Goal: Navigation & Orientation: Find specific page/section

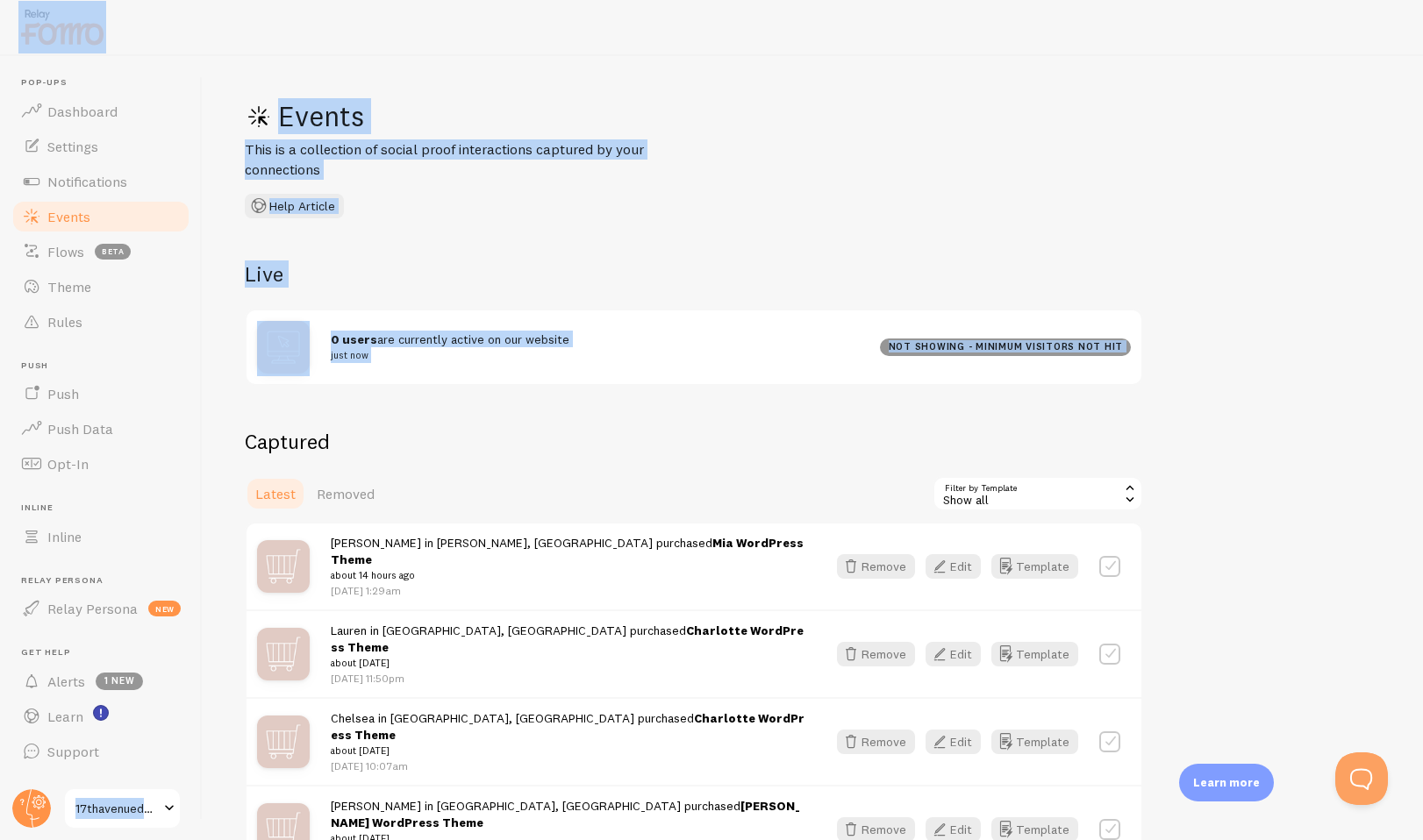
drag, startPoint x: 1303, startPoint y: 414, endPoint x: 1285, endPoint y: 172, distance: 242.7
click at [1285, 0] on html "Pop-ups Dashboard Settings Notifications Events Flows beta Theme Rules [GEOGRAP…" at bounding box center [712, 420] width 1423 height 840
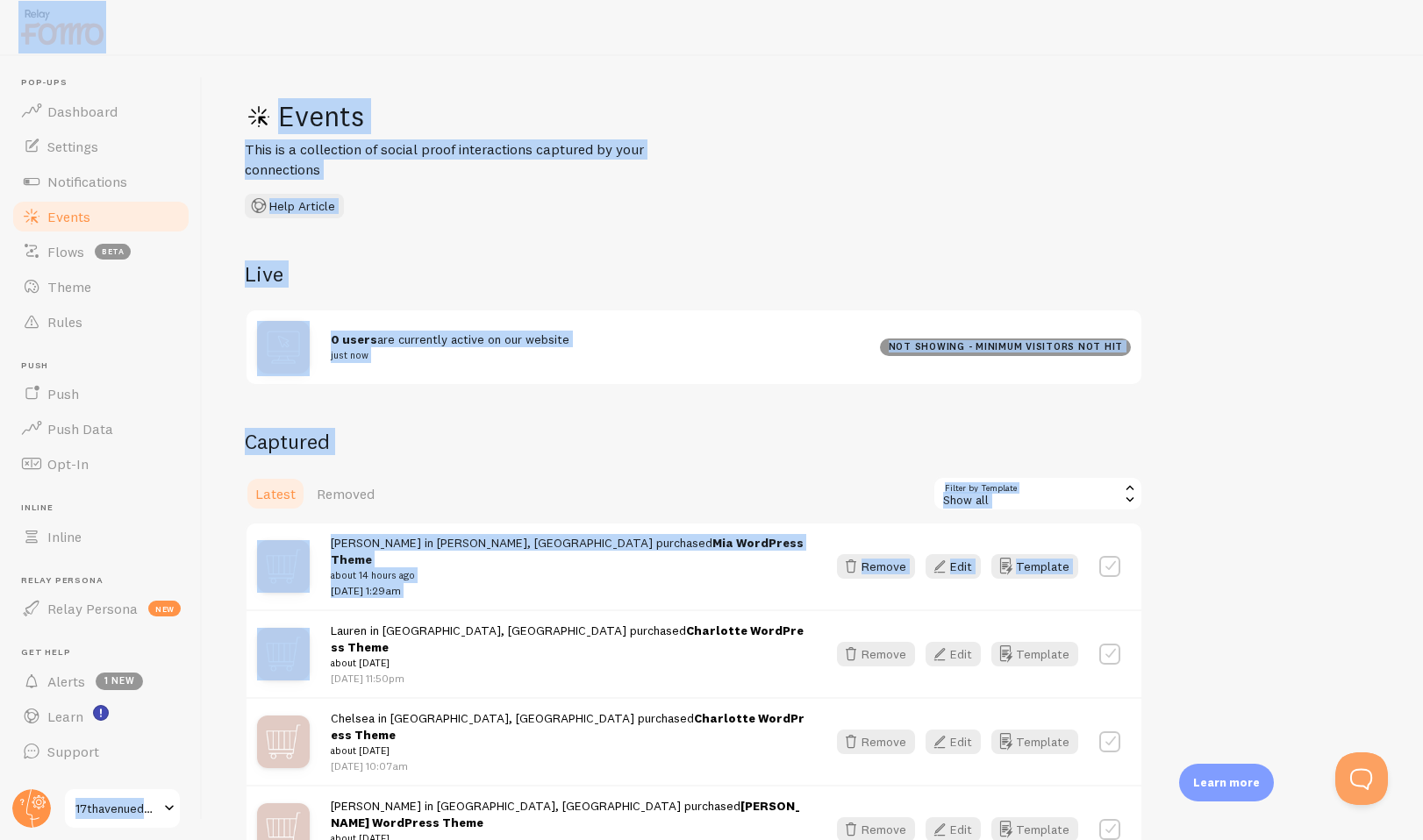
drag, startPoint x: 1258, startPoint y: 553, endPoint x: 1262, endPoint y: -11, distance: 564.0
click at [1262, 0] on html "Pop-ups Dashboard Settings Notifications Events Flows beta Theme Rules Push Pus…" at bounding box center [712, 420] width 1423 height 840
